Goal: Check status

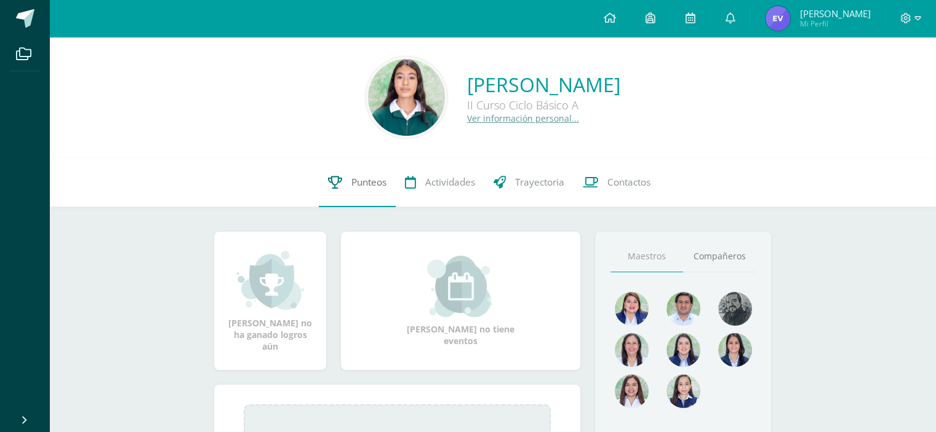
click at [340, 191] on link "Punteos" at bounding box center [357, 182] width 77 height 49
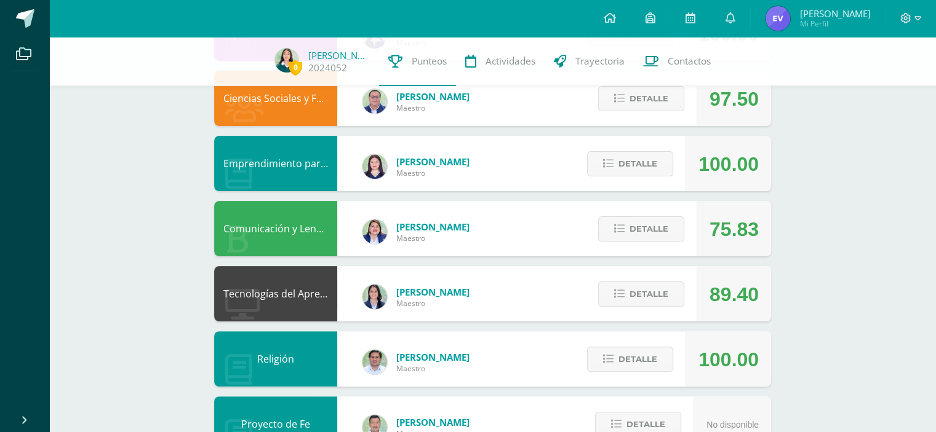
scroll to position [271, 0]
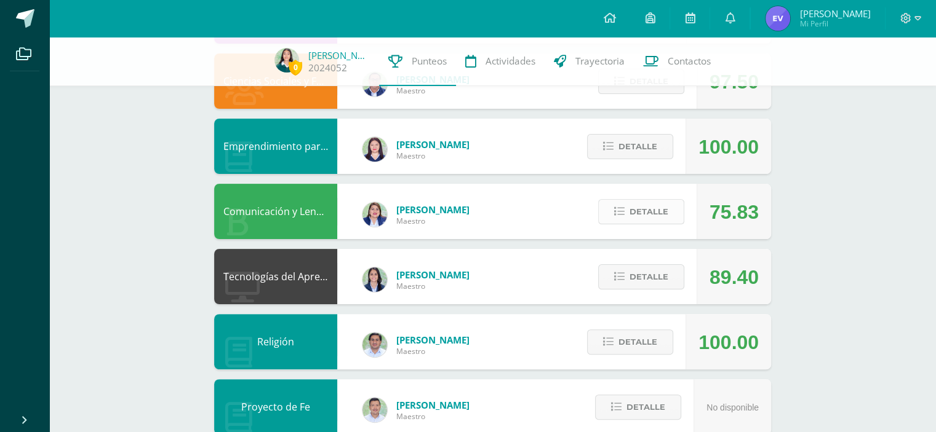
click at [656, 212] on span "Detalle" at bounding box center [648, 212] width 39 height 23
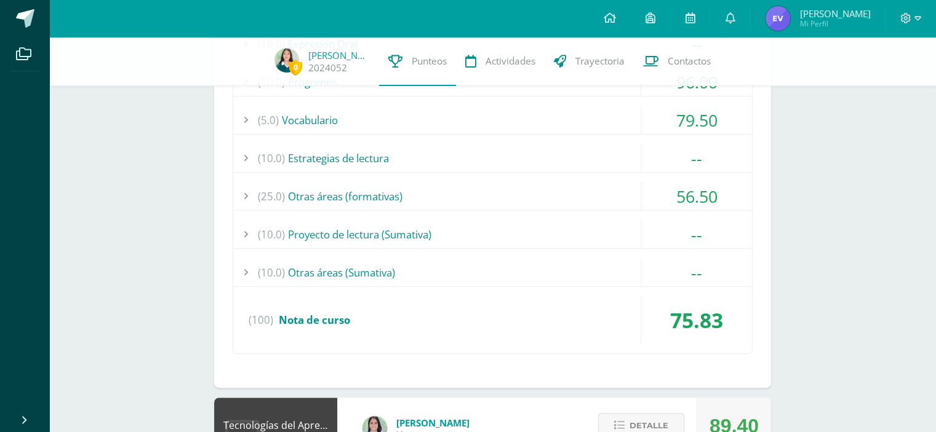
scroll to position [581, 0]
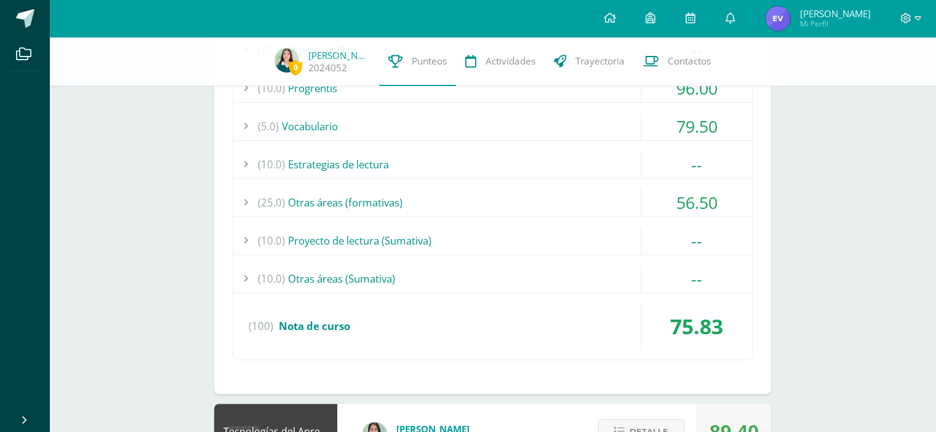
click at [641, 193] on div "56.50" at bounding box center [696, 203] width 111 height 28
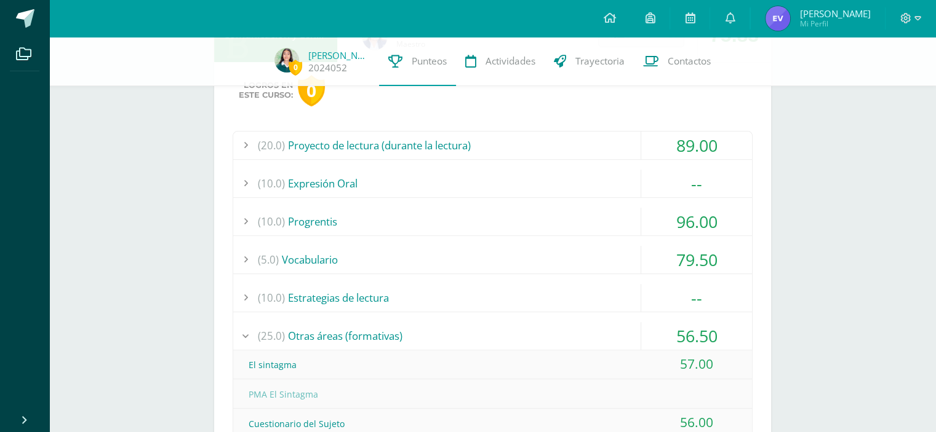
scroll to position [431, 0]
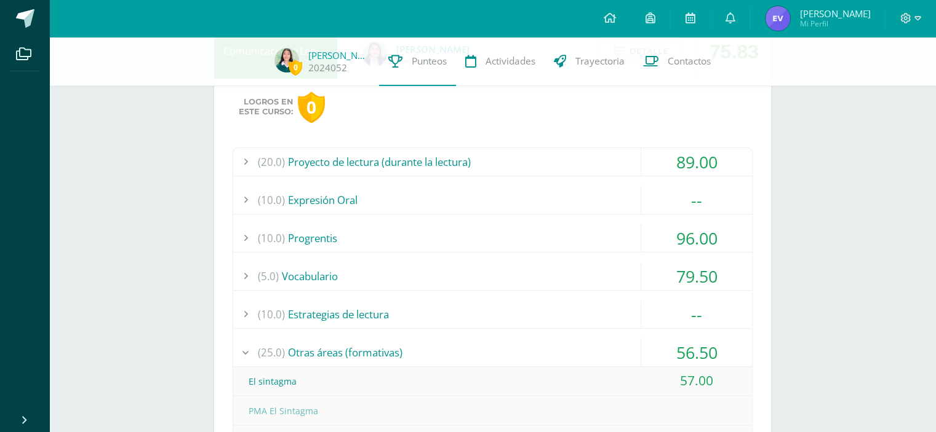
click at [646, 275] on div "79.50" at bounding box center [696, 277] width 111 height 28
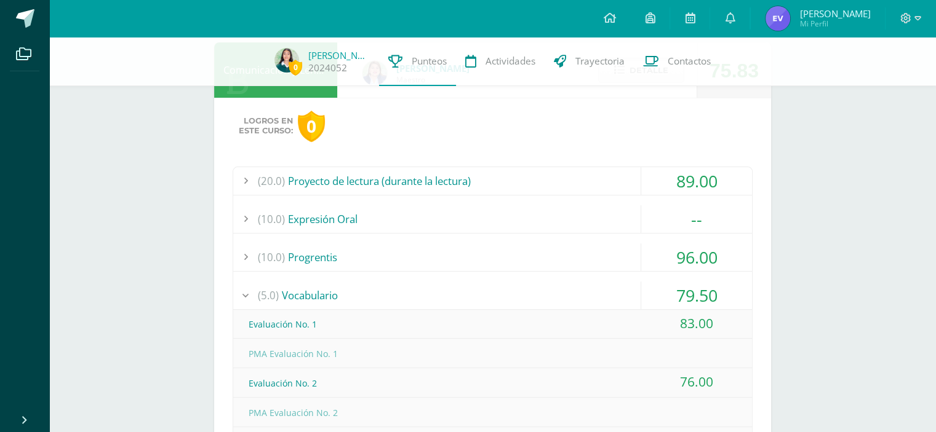
scroll to position [410, 0]
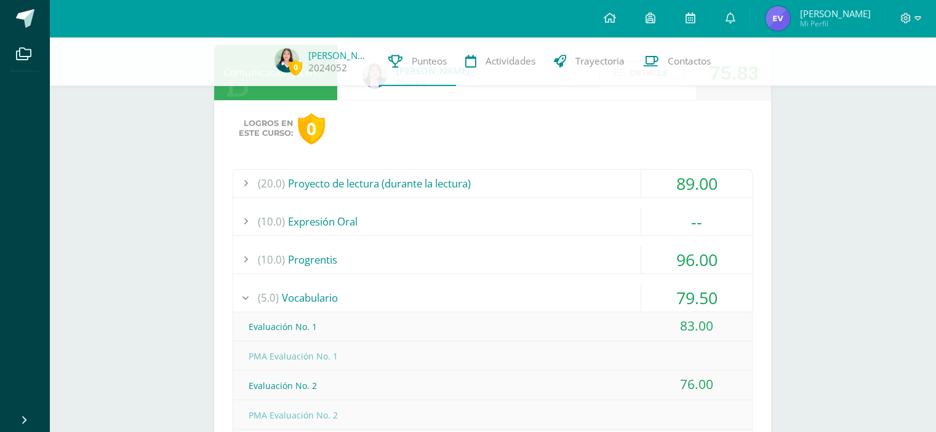
click at [587, 183] on div "(20.0) Proyecto de lectura (durante la lectura)" at bounding box center [492, 184] width 519 height 28
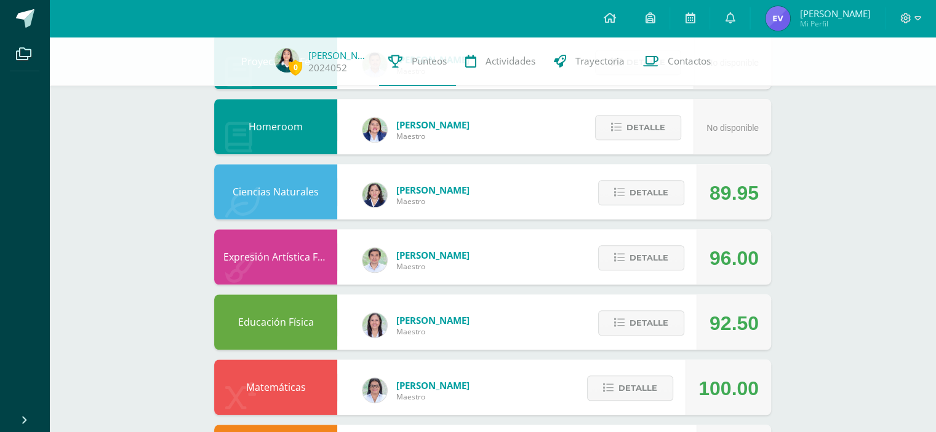
scroll to position [1151, 0]
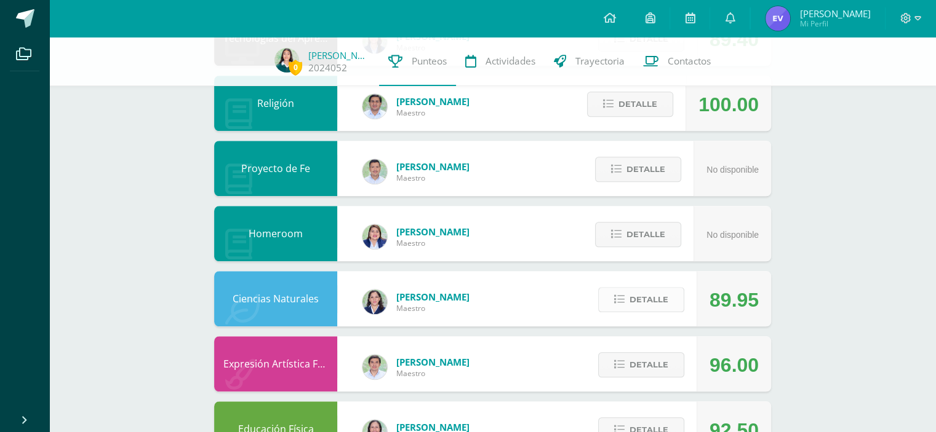
click at [659, 300] on span "Detalle" at bounding box center [648, 300] width 39 height 23
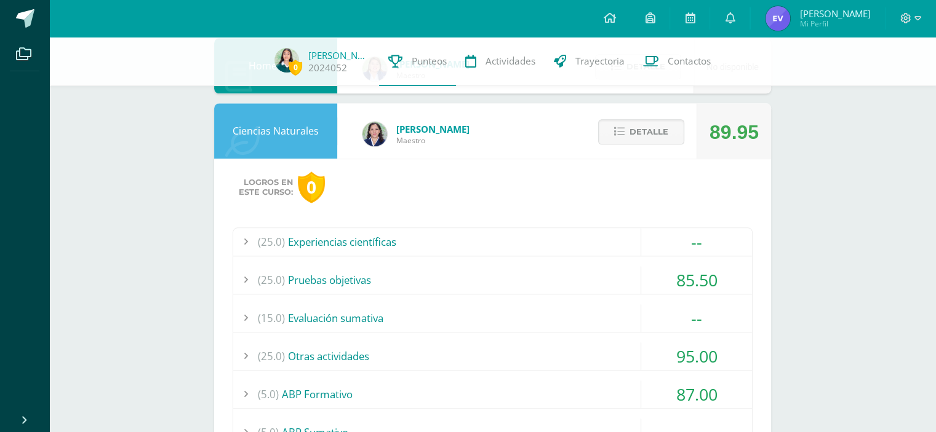
scroll to position [1447, 0]
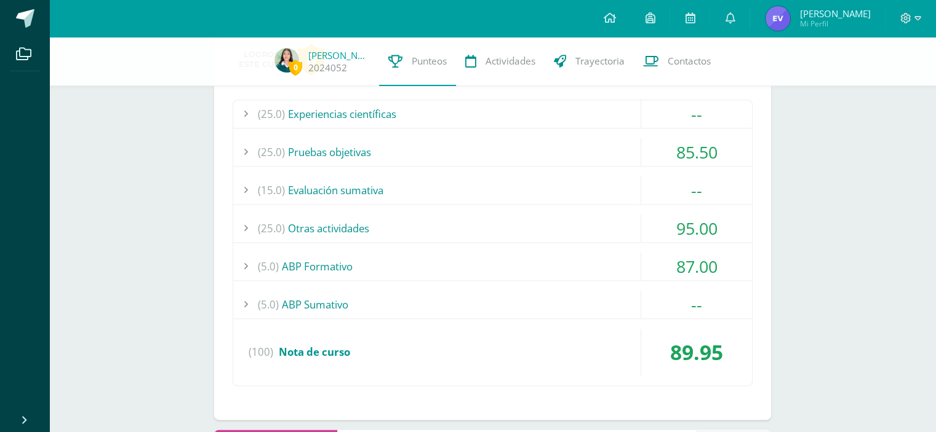
click at [664, 259] on div "87.00" at bounding box center [696, 267] width 111 height 28
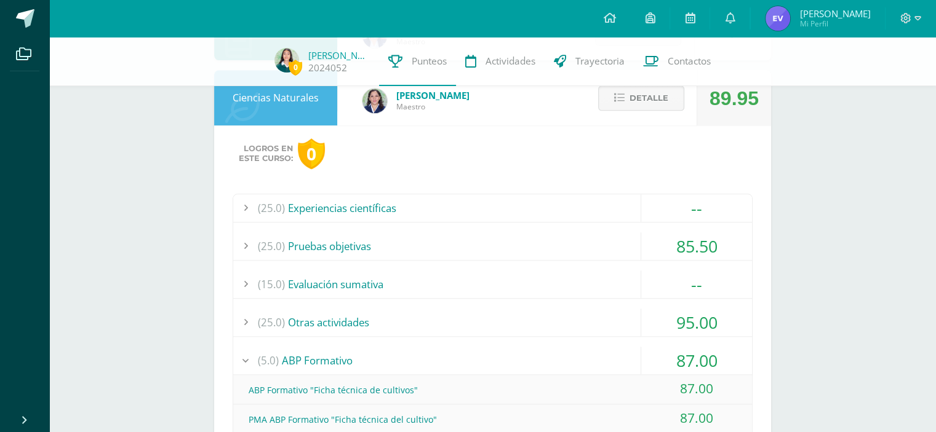
scroll to position [1181, 0]
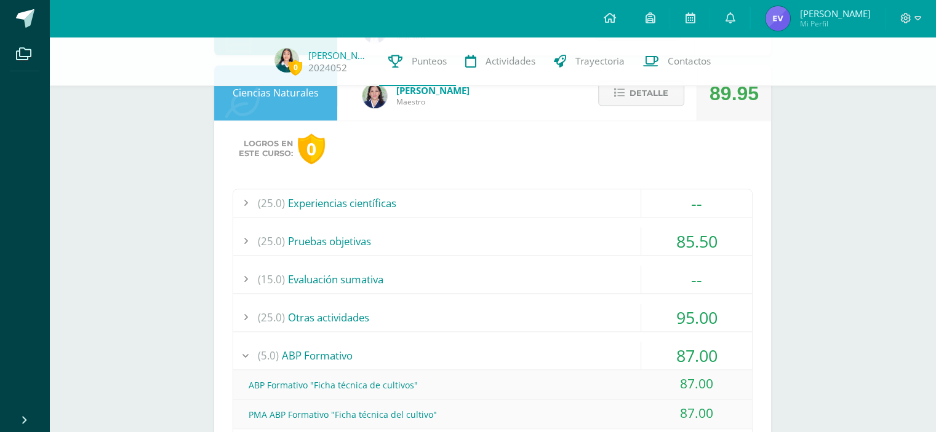
click at [663, 311] on div "95.00" at bounding box center [696, 318] width 111 height 28
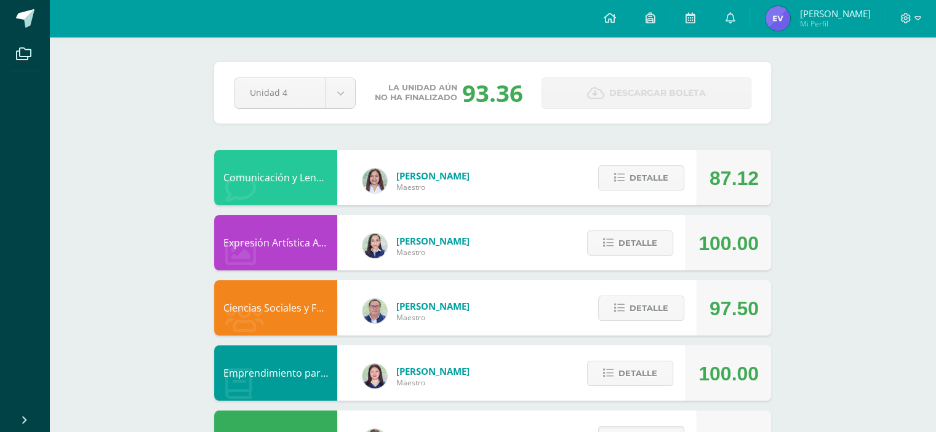
scroll to position [0, 0]
